Goal: Task Accomplishment & Management: Manage account settings

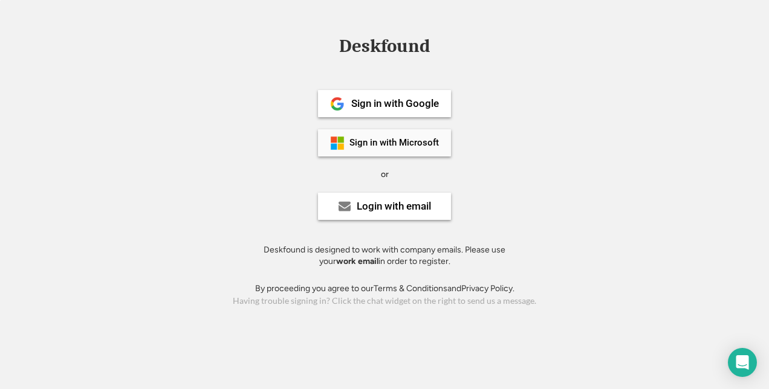
click at [392, 146] on div "Sign in with Microsoft" at bounding box center [393, 142] width 89 height 9
click at [386, 137] on div "Sign in with Microsoft" at bounding box center [384, 142] width 133 height 27
click at [411, 143] on div "Sign in with Microsoft" at bounding box center [393, 142] width 89 height 9
drag, startPoint x: 561, startPoint y: 5, endPoint x: 194, endPoint y: 193, distance: 412.3
click at [194, 193] on div "Deskfound Sign in with Google Sign in with Microsoft or Login with email Deskfo…" at bounding box center [384, 173] width 769 height 273
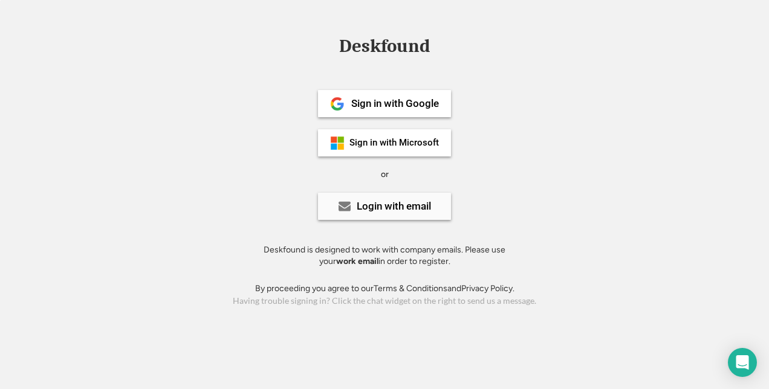
click at [412, 212] on div "Login with email" at bounding box center [384, 206] width 133 height 27
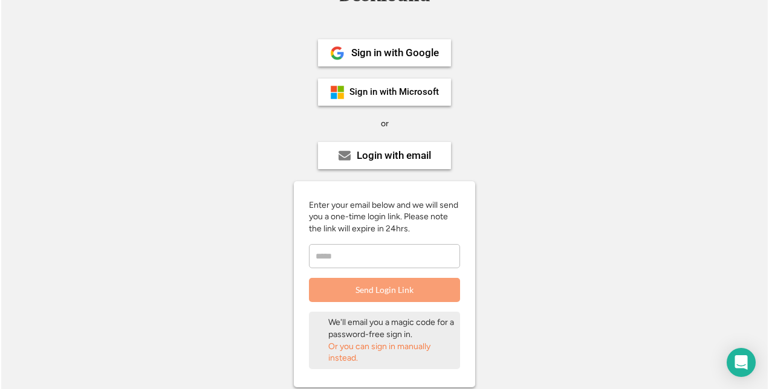
scroll to position [151, 0]
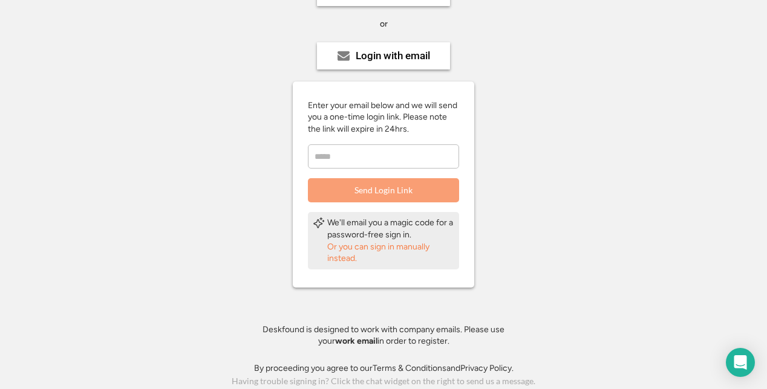
click at [384, 246] on div "Or you can sign in manually instead." at bounding box center [390, 253] width 127 height 24
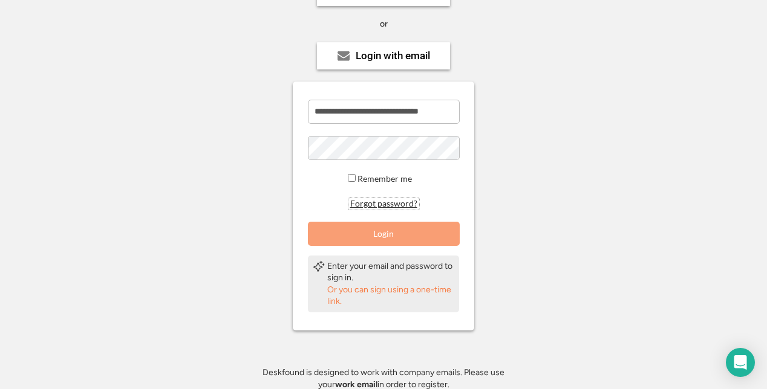
click at [386, 206] on button "Forgot password?" at bounding box center [383, 203] width 71 height 11
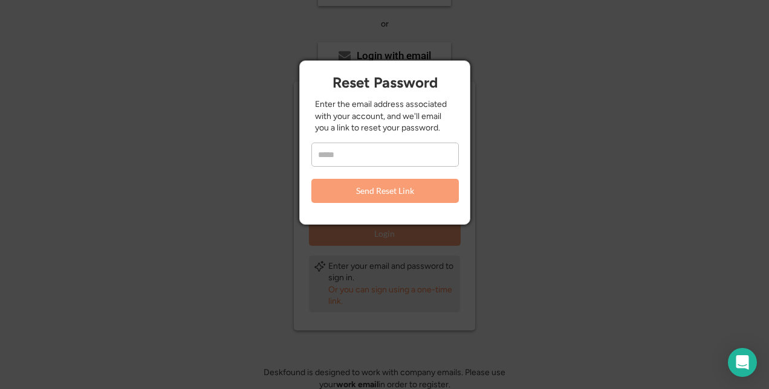
click at [368, 159] on input "email" at bounding box center [385, 155] width 148 height 24
click at [358, 155] on input "email" at bounding box center [385, 155] width 148 height 24
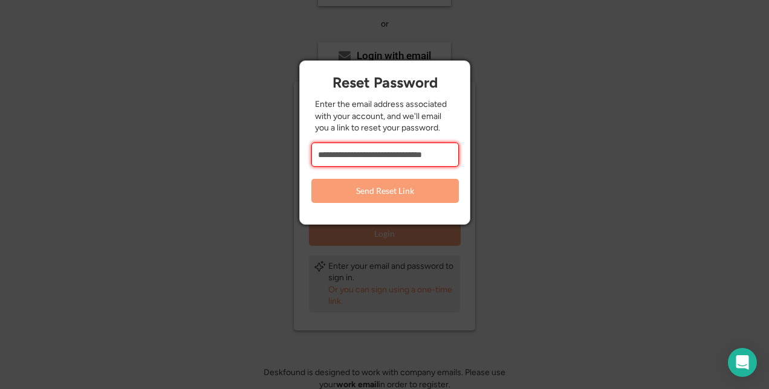
scroll to position [0, 8]
type input "**********"
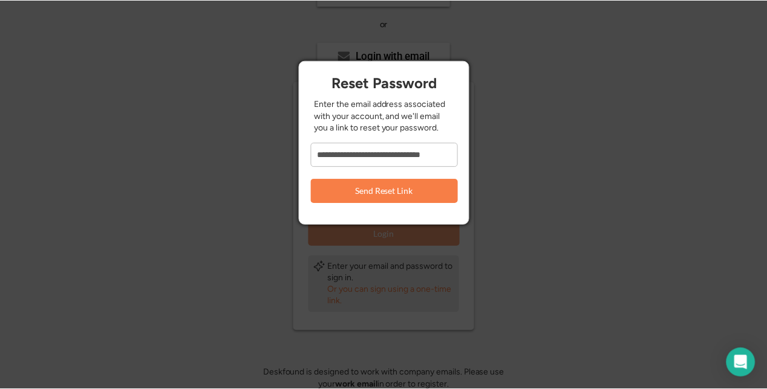
scroll to position [0, 0]
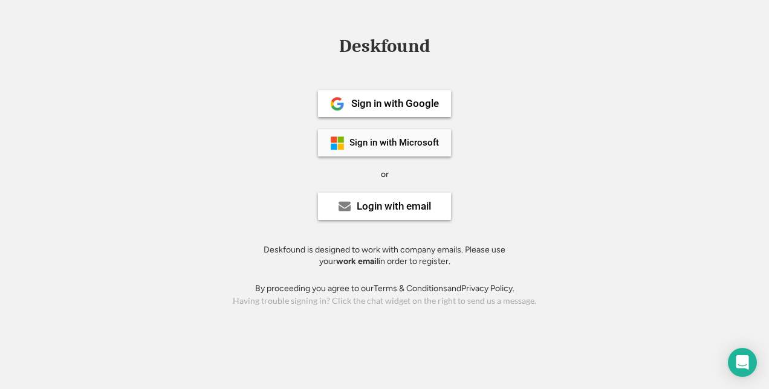
click at [400, 141] on div "Sign in with Microsoft" at bounding box center [393, 142] width 89 height 9
